Goal: Task Accomplishment & Management: Manage account settings

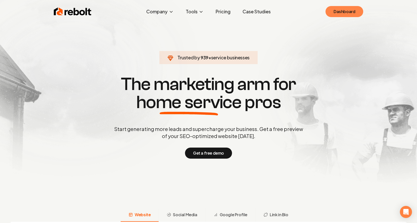
click at [351, 12] on link "Dashboard" at bounding box center [345, 11] width 38 height 11
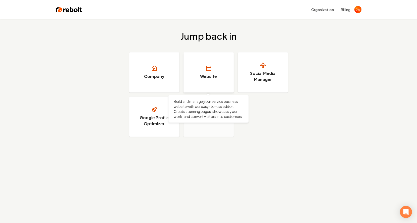
click at [198, 69] on link "Website" at bounding box center [209, 72] width 50 height 40
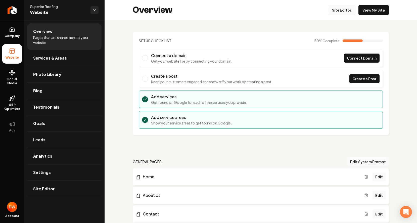
click at [337, 10] on link "Site Editor" at bounding box center [342, 10] width 28 height 10
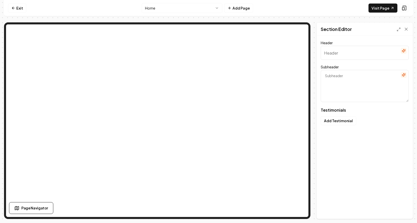
type input "Roofing that stands the test"
type textarea "Hear from locals who trust our quality and reliability daily"
